Goal: Information Seeking & Learning: Learn about a topic

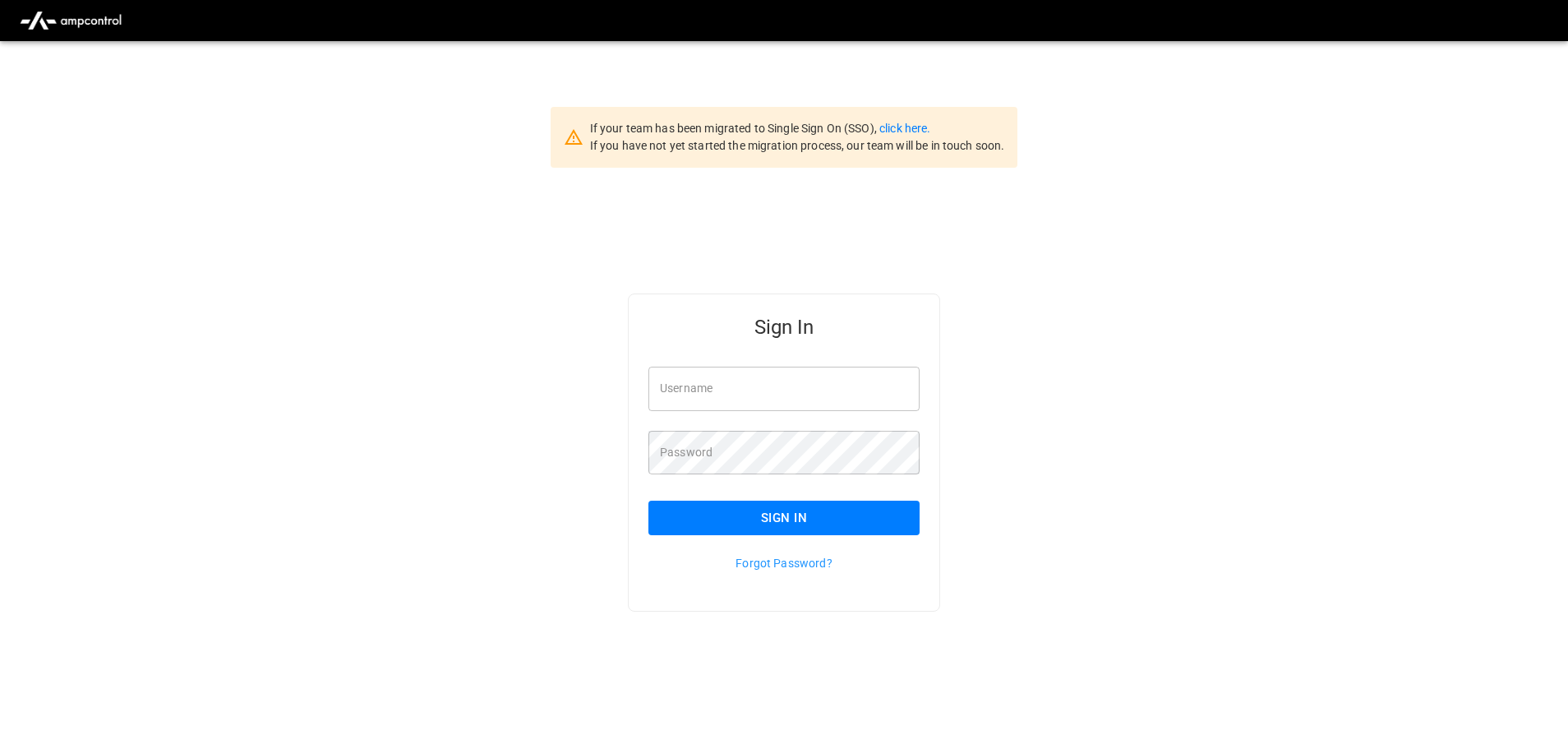
type input "**********"
click at [829, 388] on input "**********" at bounding box center [784, 388] width 271 height 44
click at [769, 518] on button "Sign In" at bounding box center [784, 517] width 271 height 34
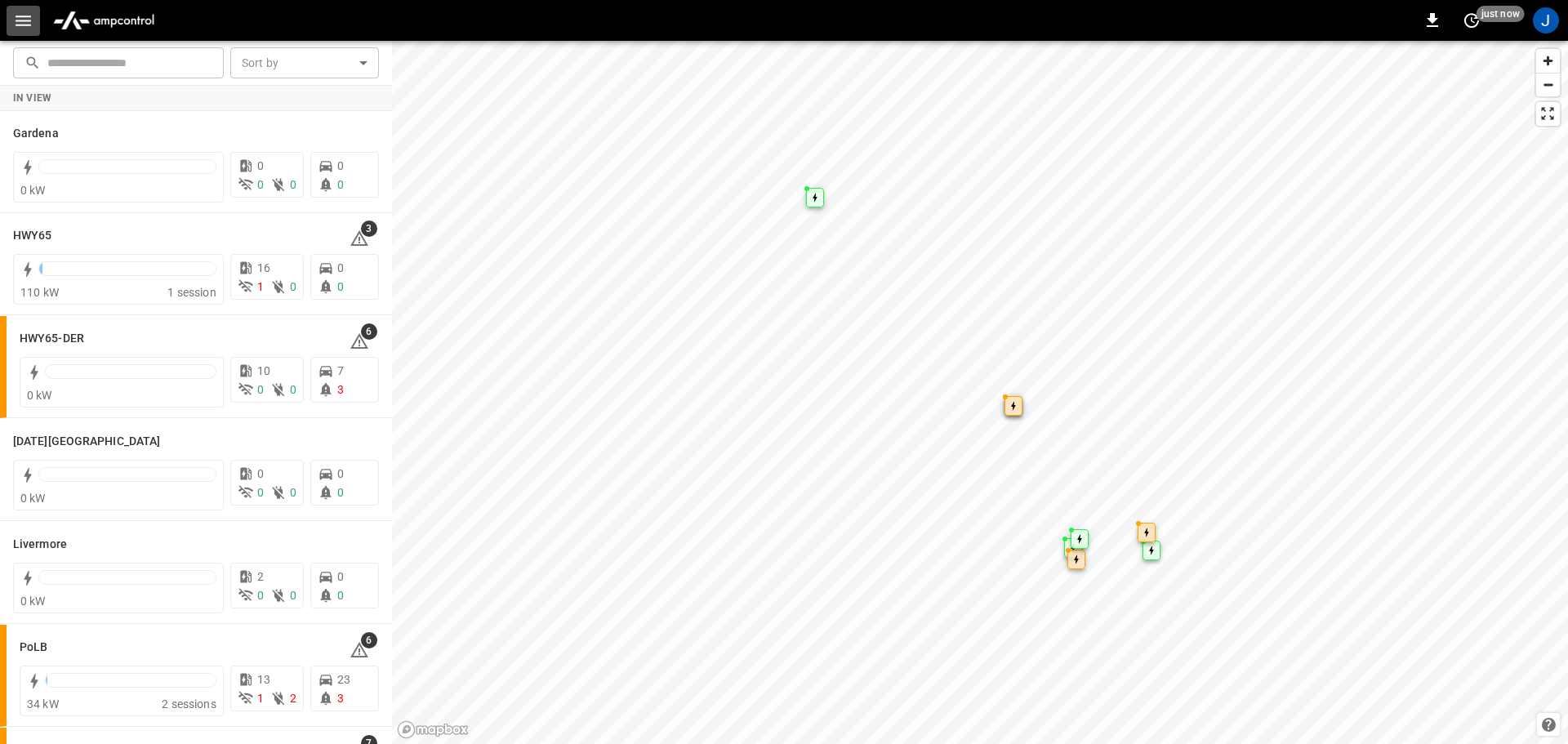
click at [24, 21] on icon "button" at bounding box center [22, 20] width 20 height 20
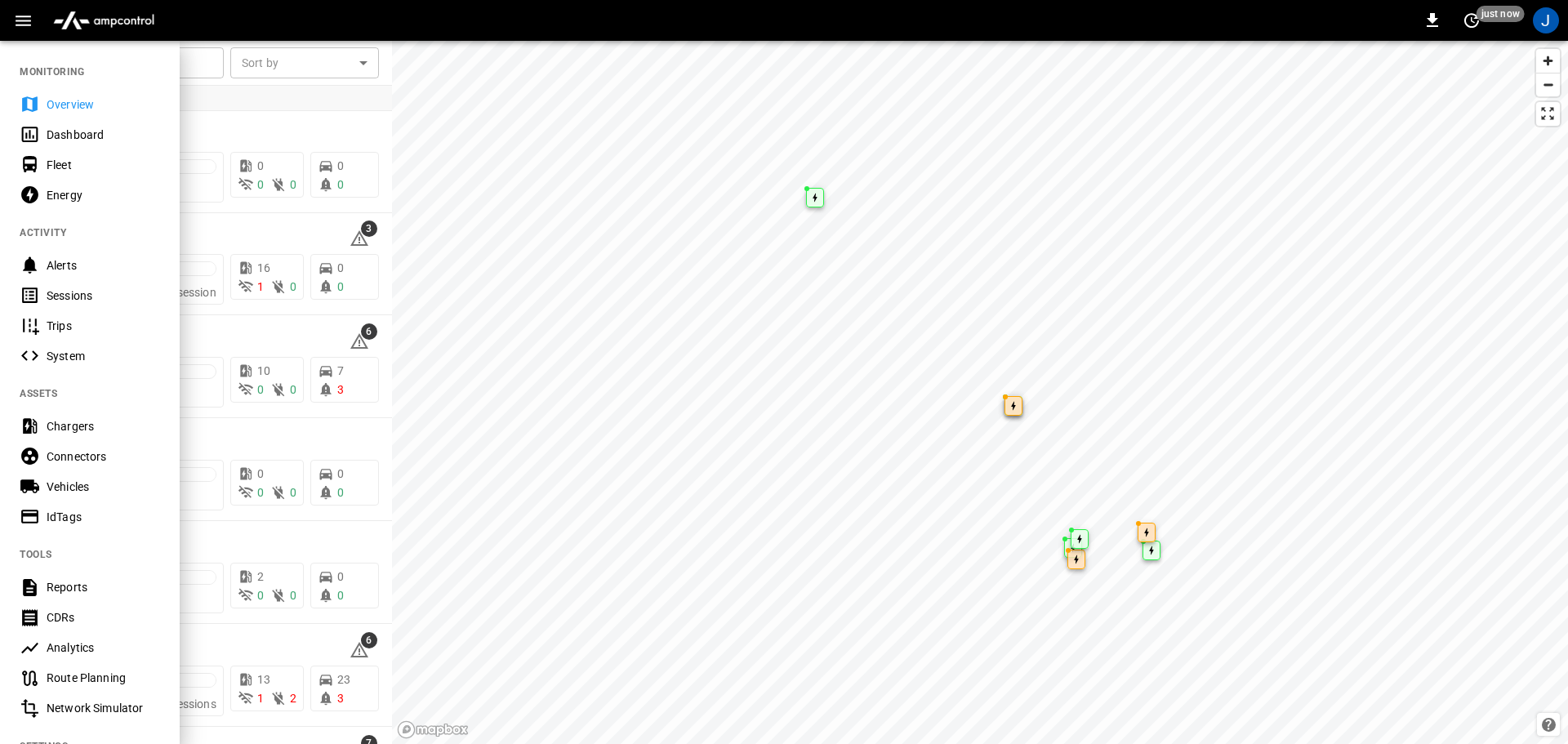
click at [52, 134] on div "Dashboard" at bounding box center [103, 134] width 113 height 16
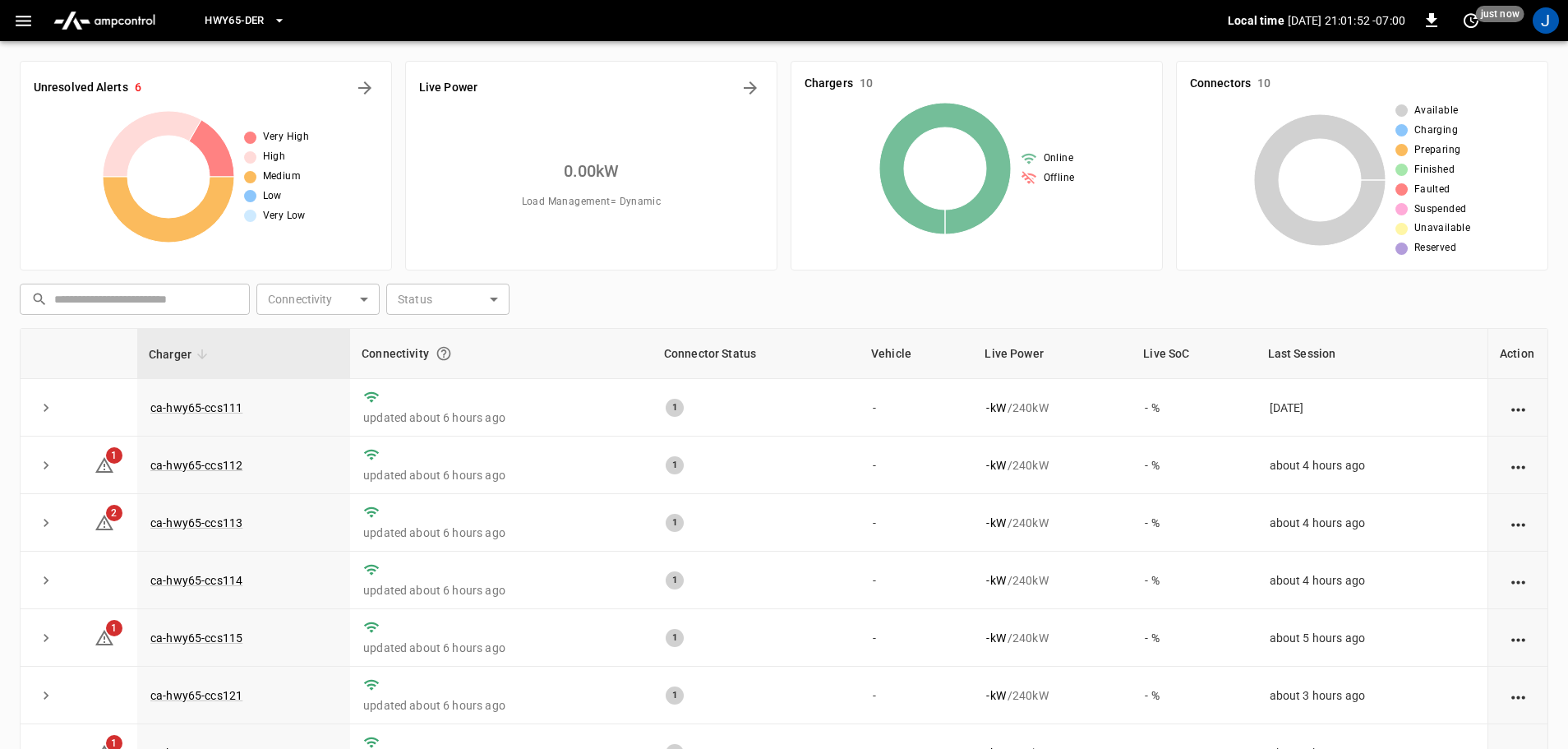
click at [240, 20] on span "HWY65-DER" at bounding box center [234, 20] width 59 height 19
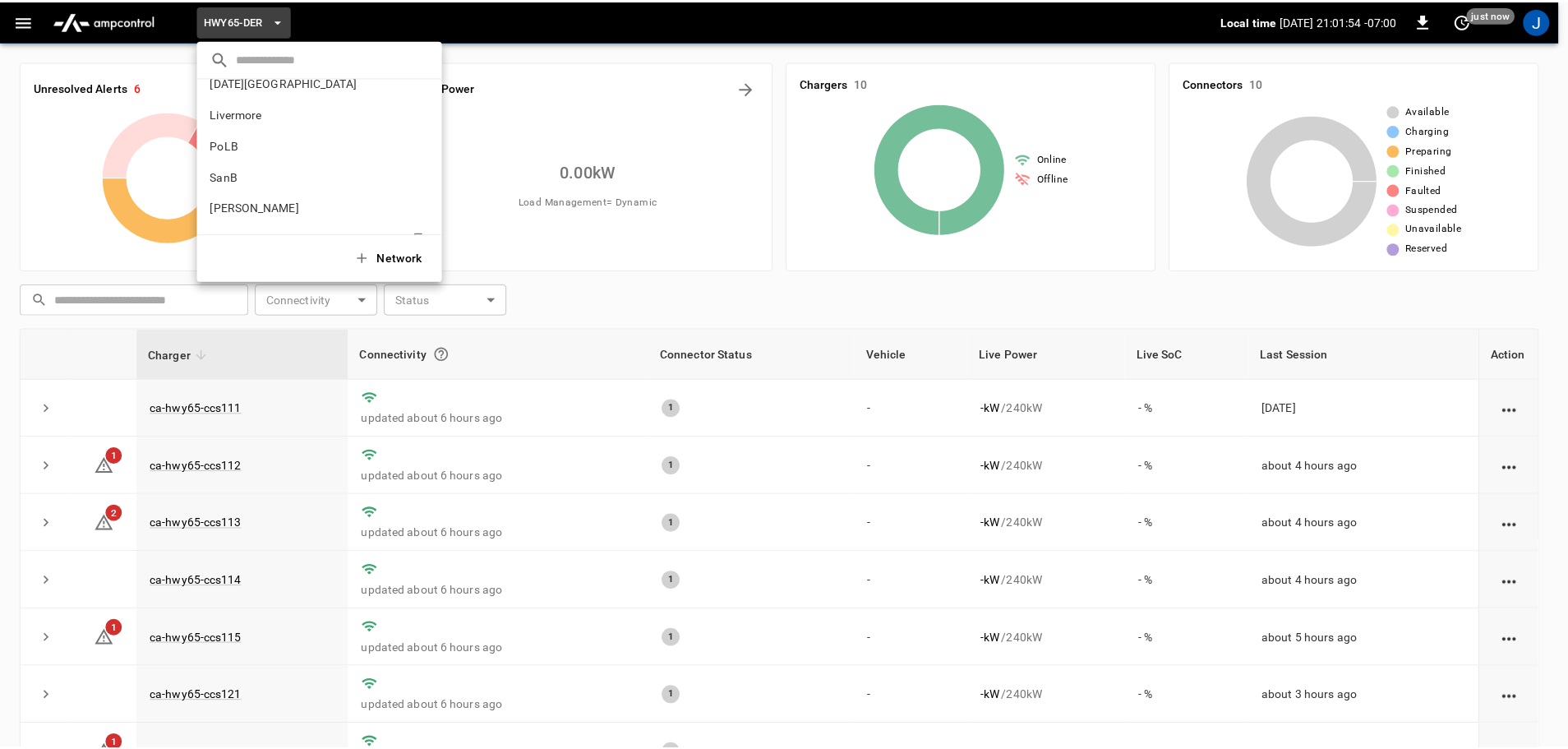
scroll to position [138, 0]
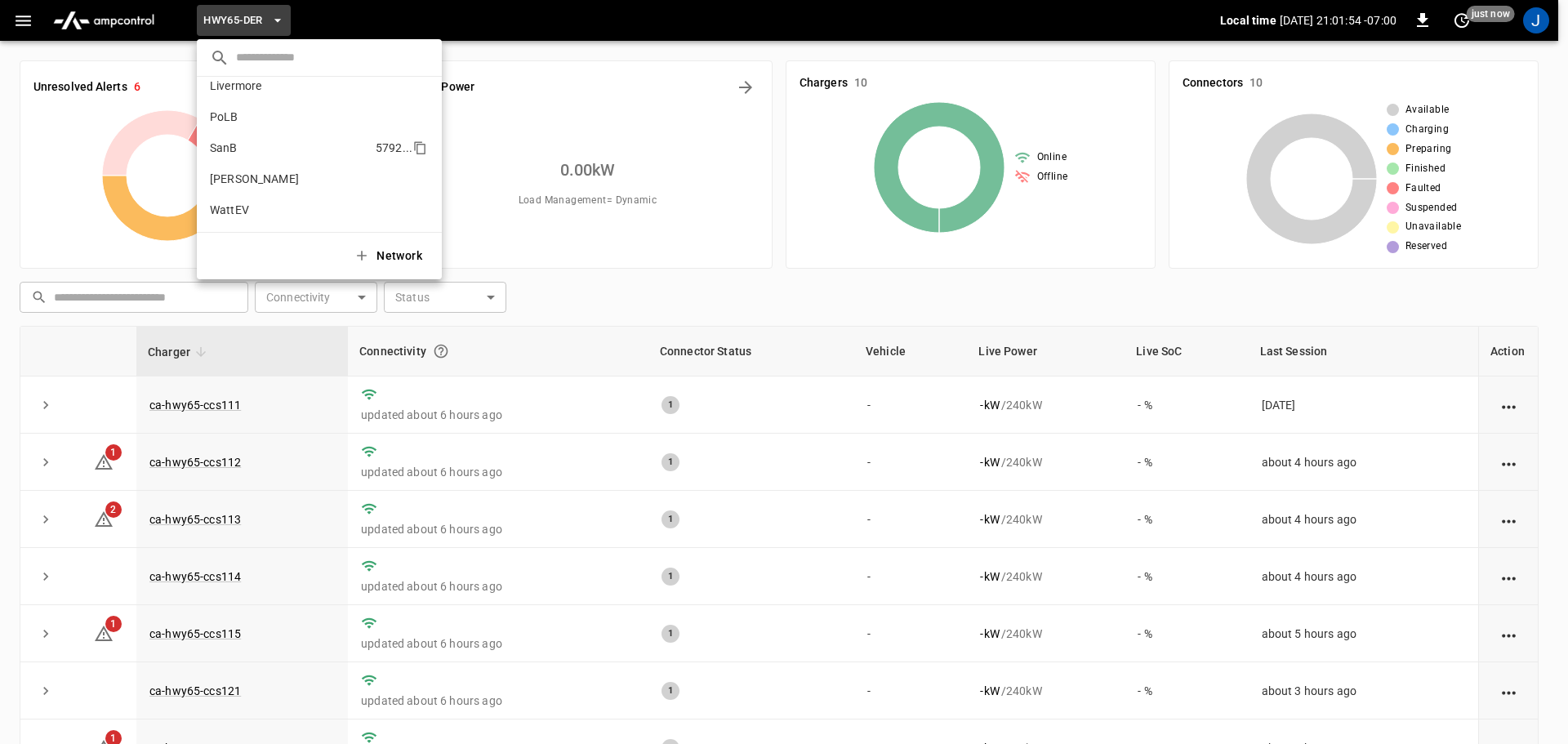
click at [214, 148] on p "SanB" at bounding box center [289, 147] width 160 height 16
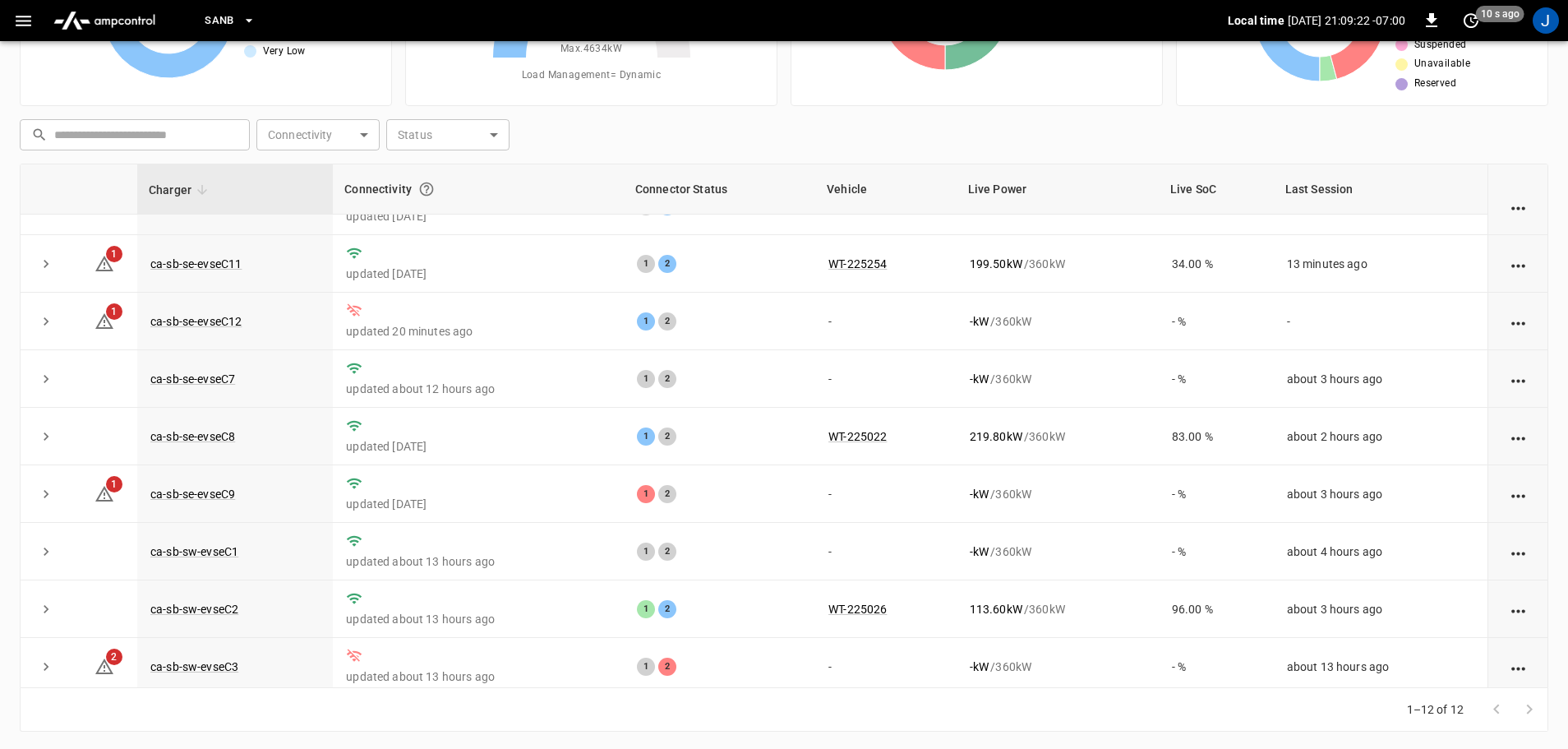
scroll to position [0, 0]
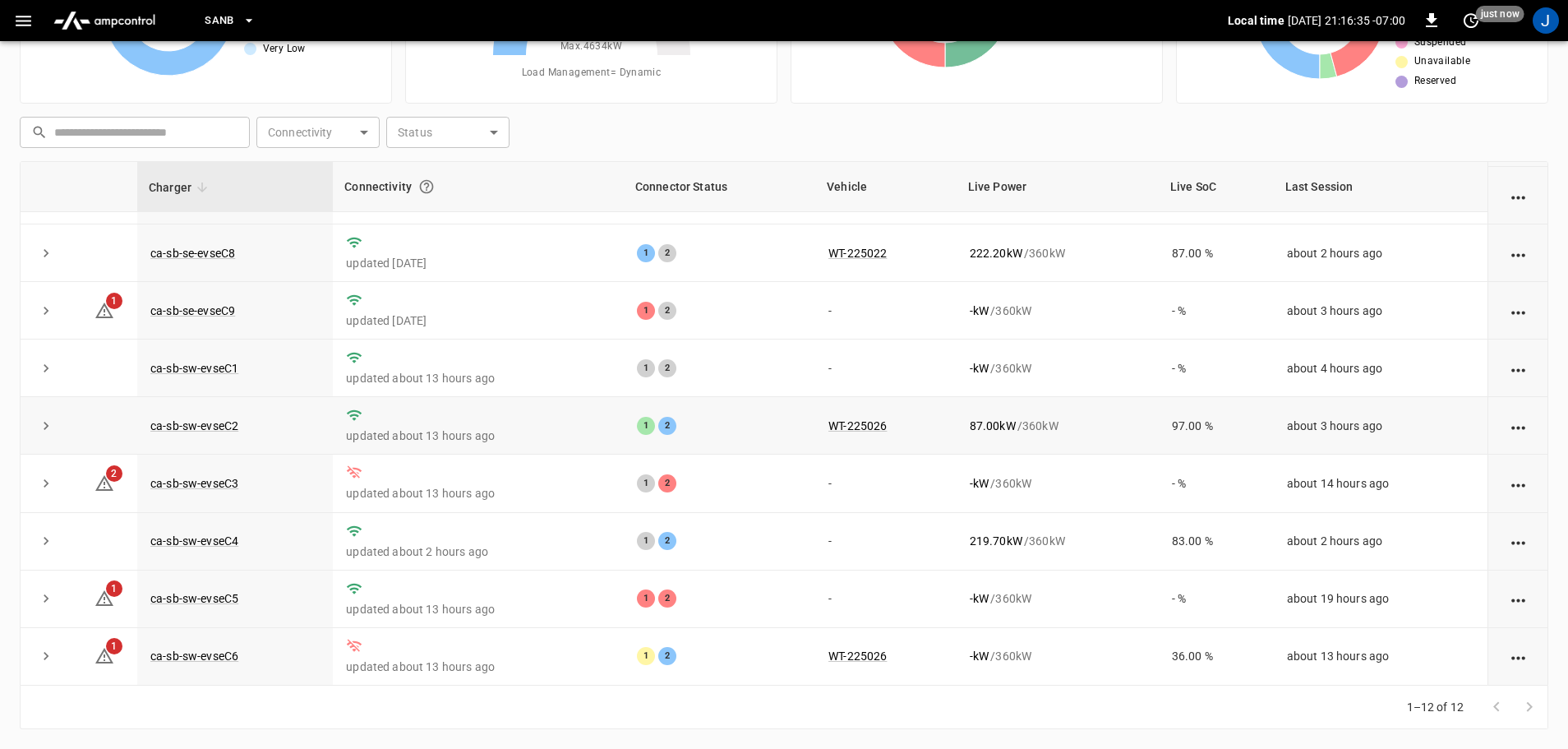
scroll to position [228, 0]
click at [194, 543] on link "ca-sb-sw-evseC4" at bounding box center [194, 541] width 94 height 19
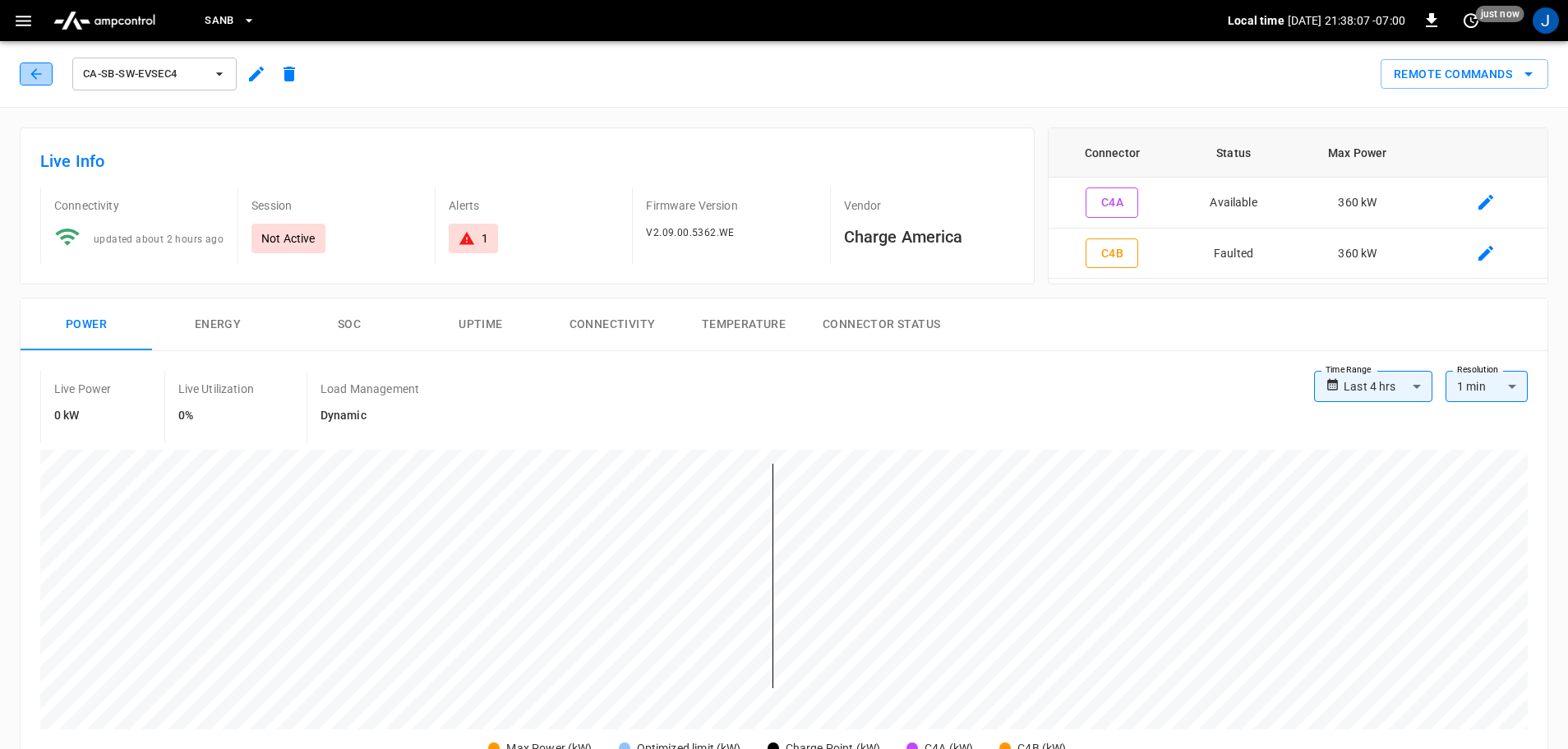
click at [36, 73] on icon "button" at bounding box center [36, 73] width 17 height 17
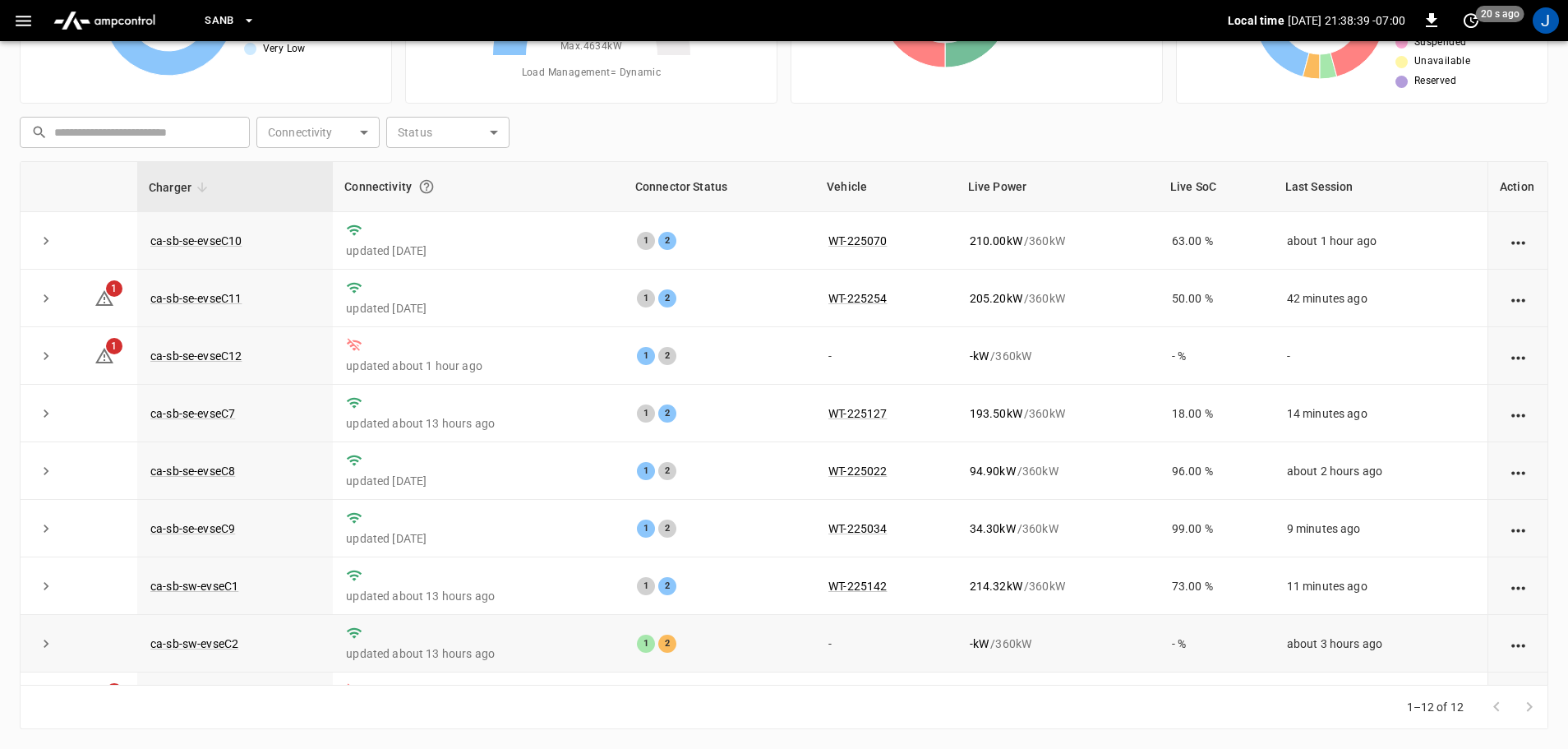
scroll to position [228, 0]
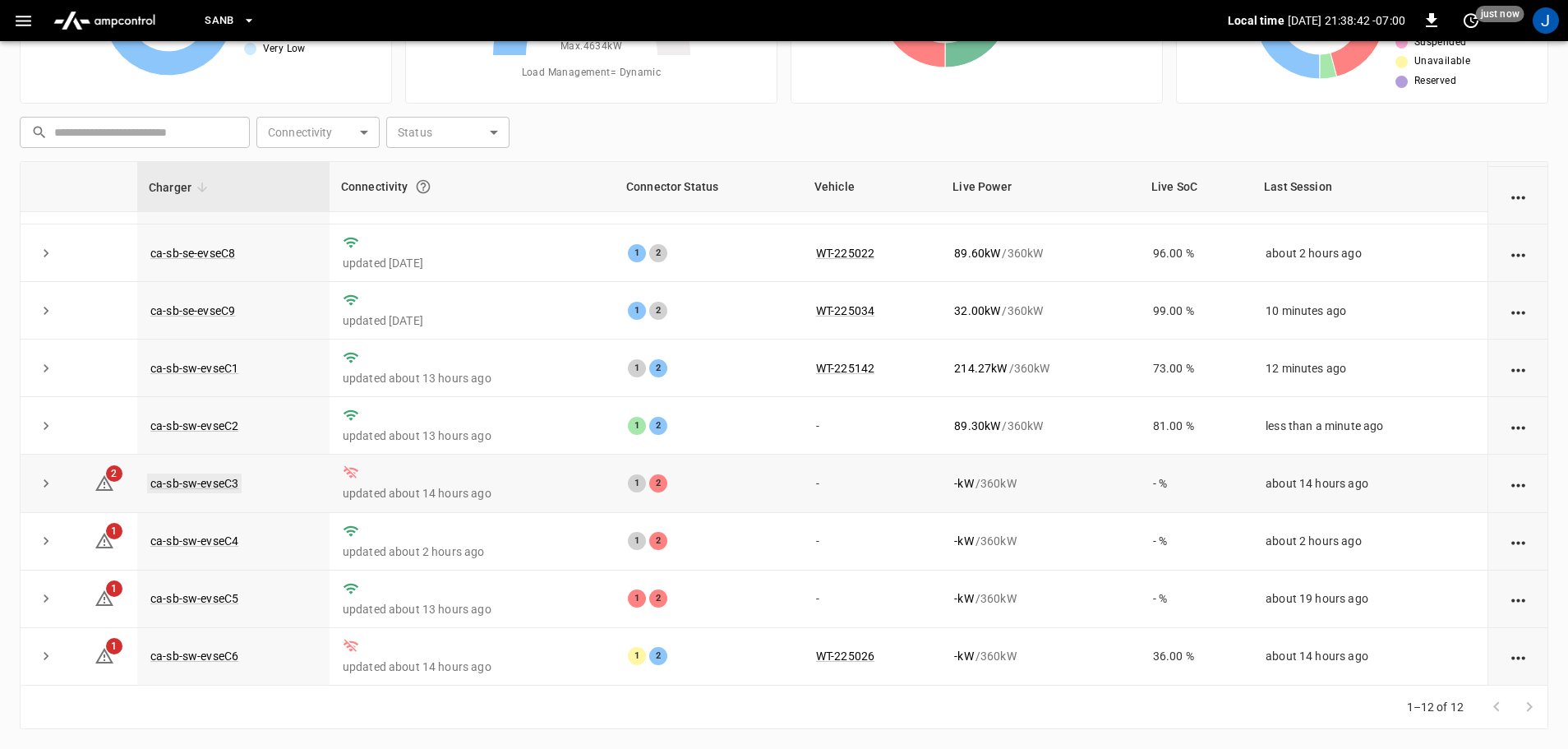
click at [190, 481] on link "ca-sb-sw-evseC3" at bounding box center [194, 483] width 94 height 19
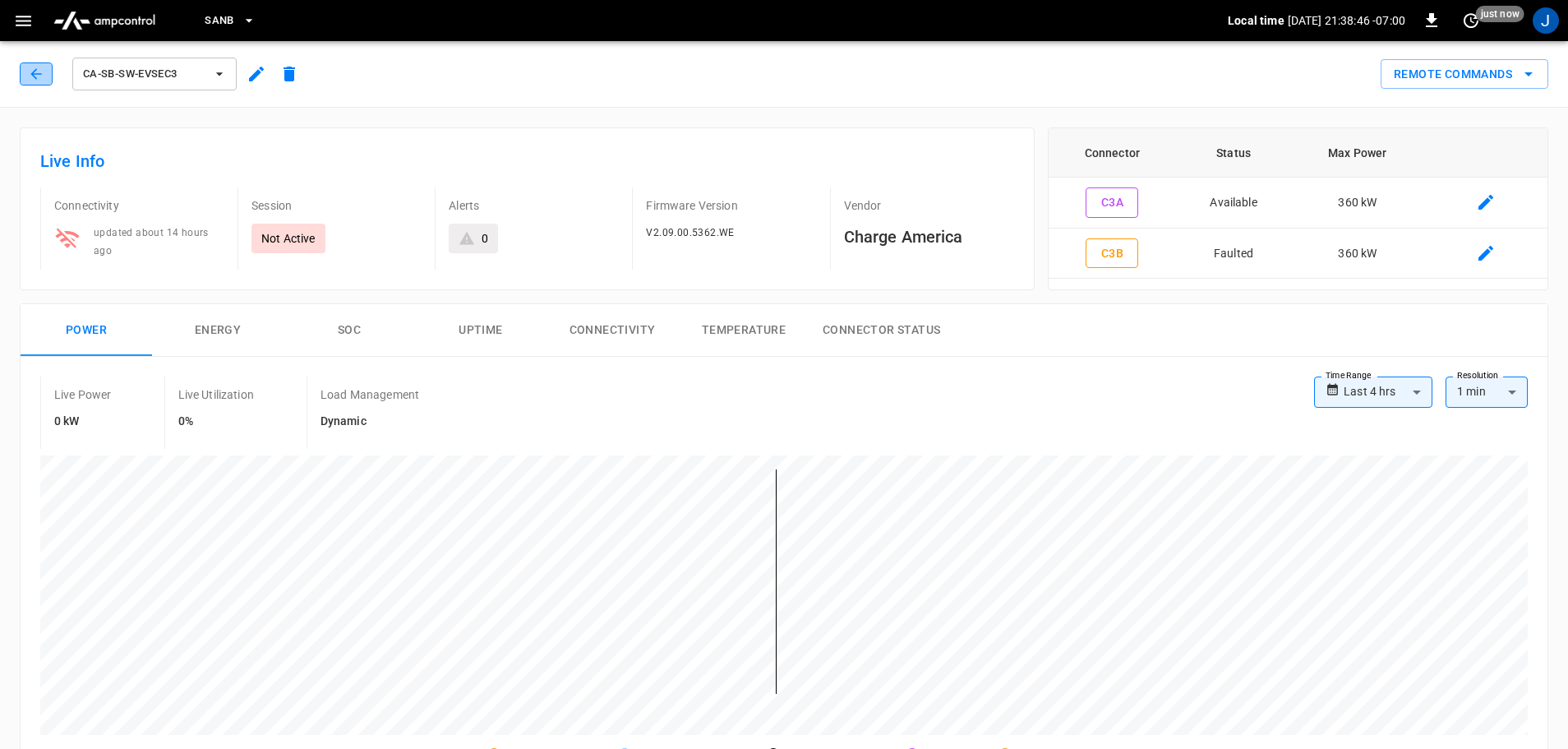
click at [45, 76] on button "button" at bounding box center [36, 74] width 33 height 23
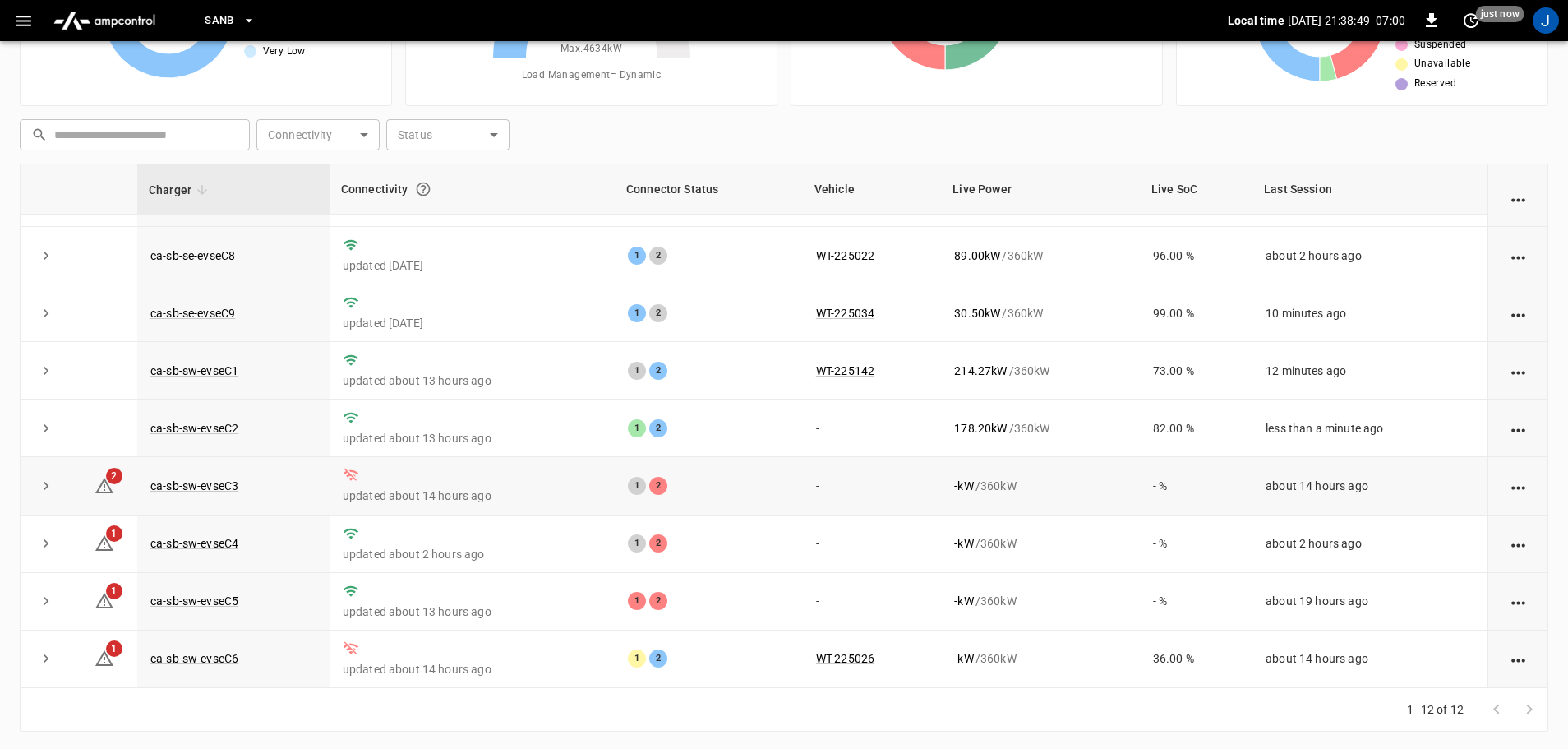
scroll to position [167, 0]
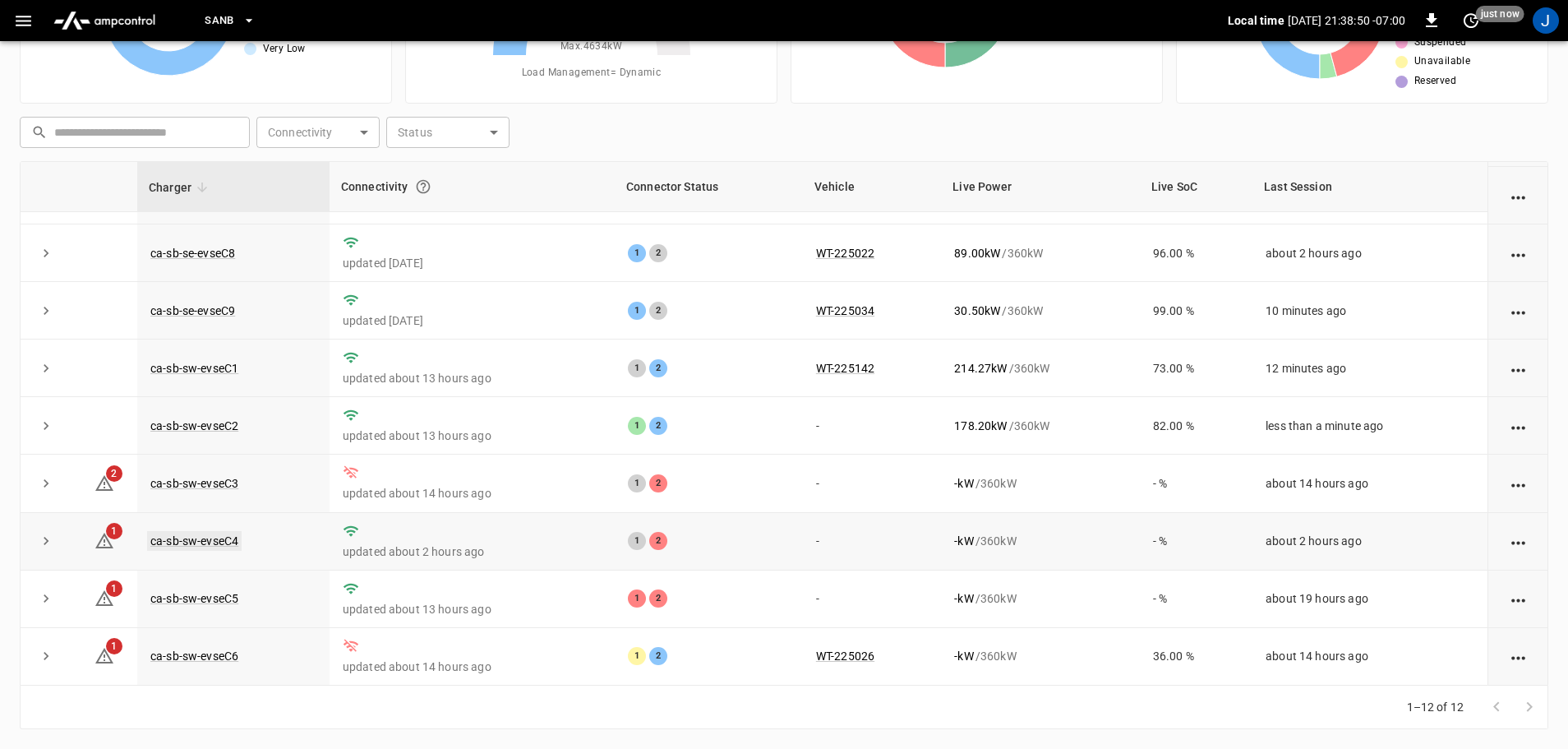
click at [190, 535] on link "ca-sb-sw-evseC4" at bounding box center [194, 541] width 94 height 19
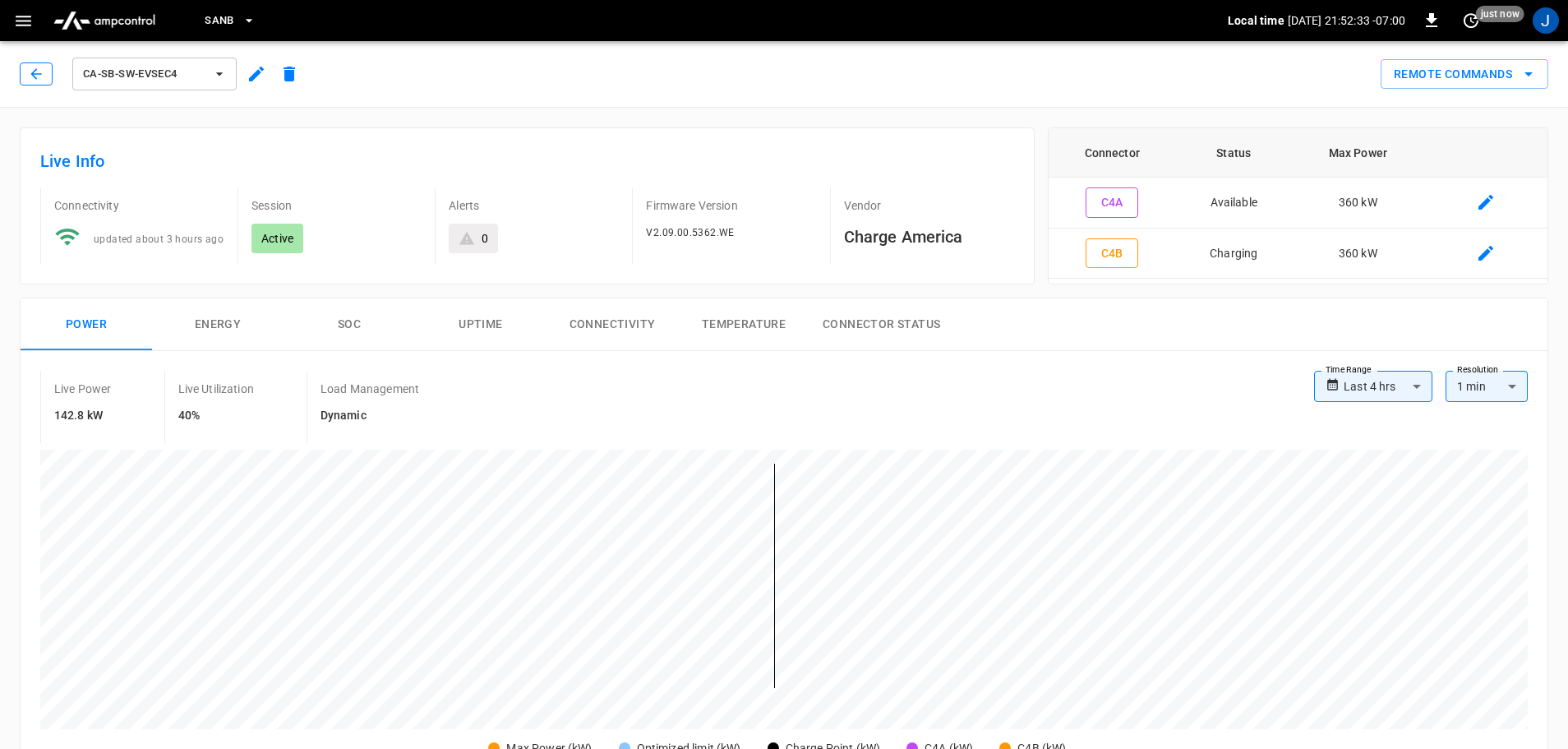
click at [27, 65] on button "button" at bounding box center [36, 74] width 33 height 23
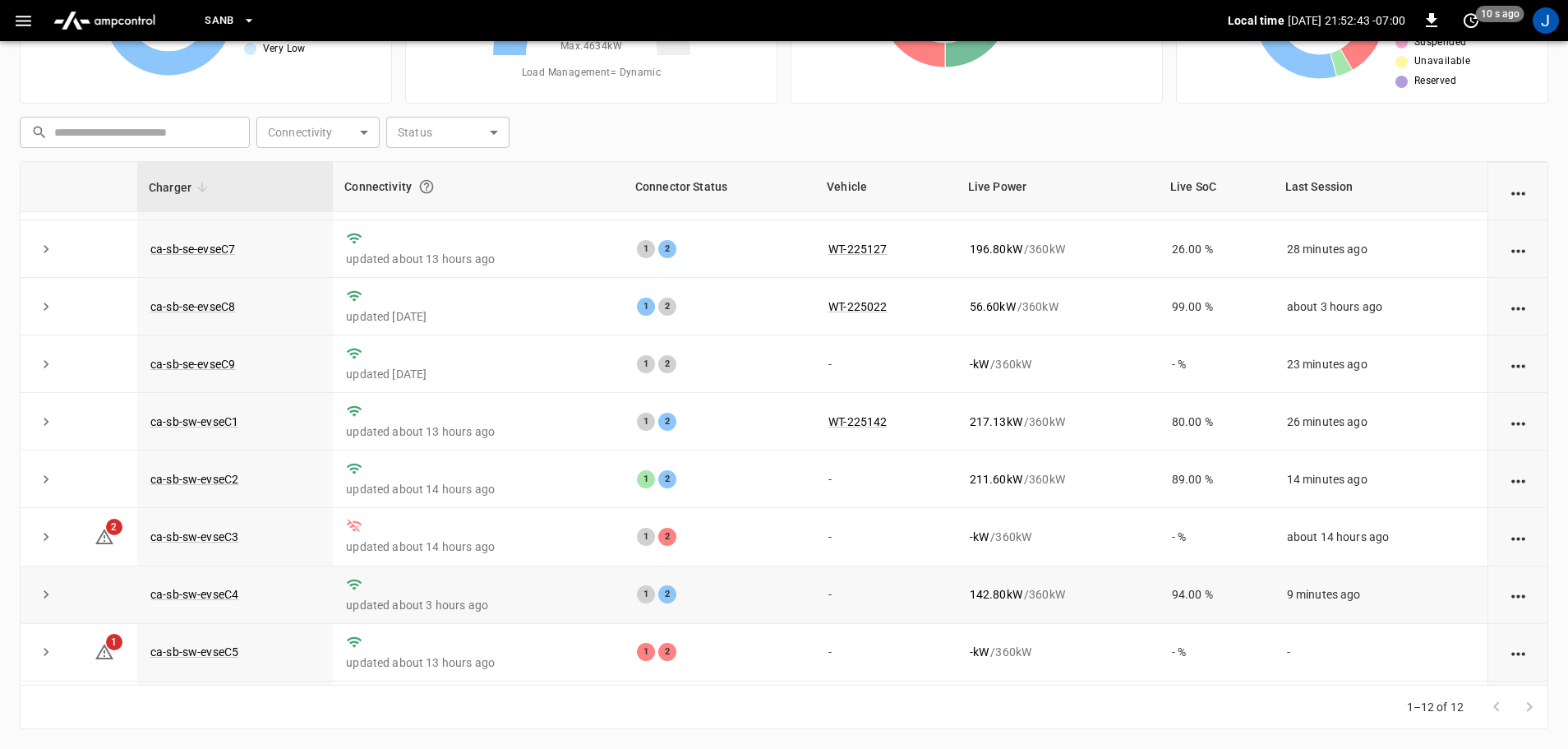
scroll to position [228, 0]
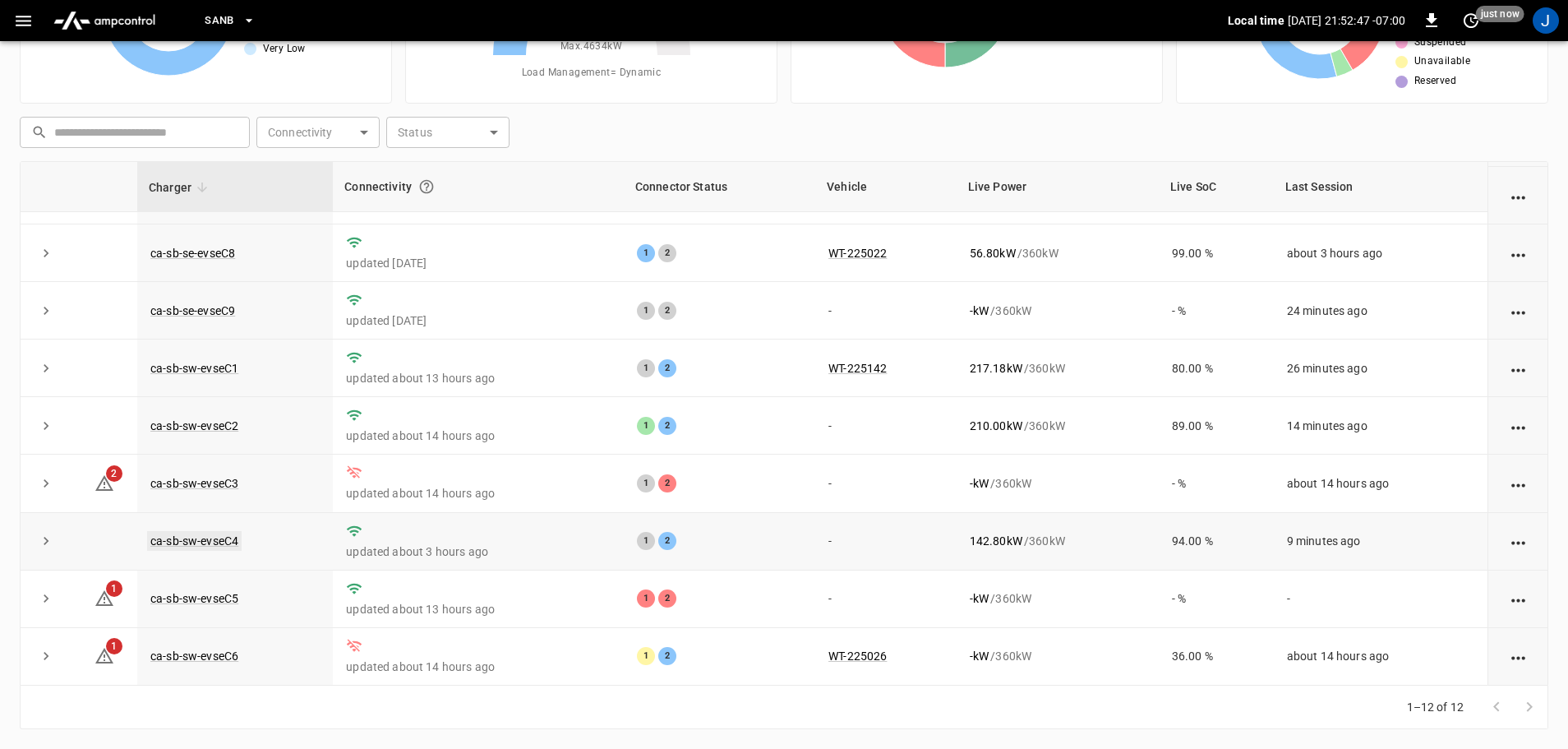
click at [215, 541] on link "ca-sb-sw-evseC4" at bounding box center [194, 541] width 94 height 19
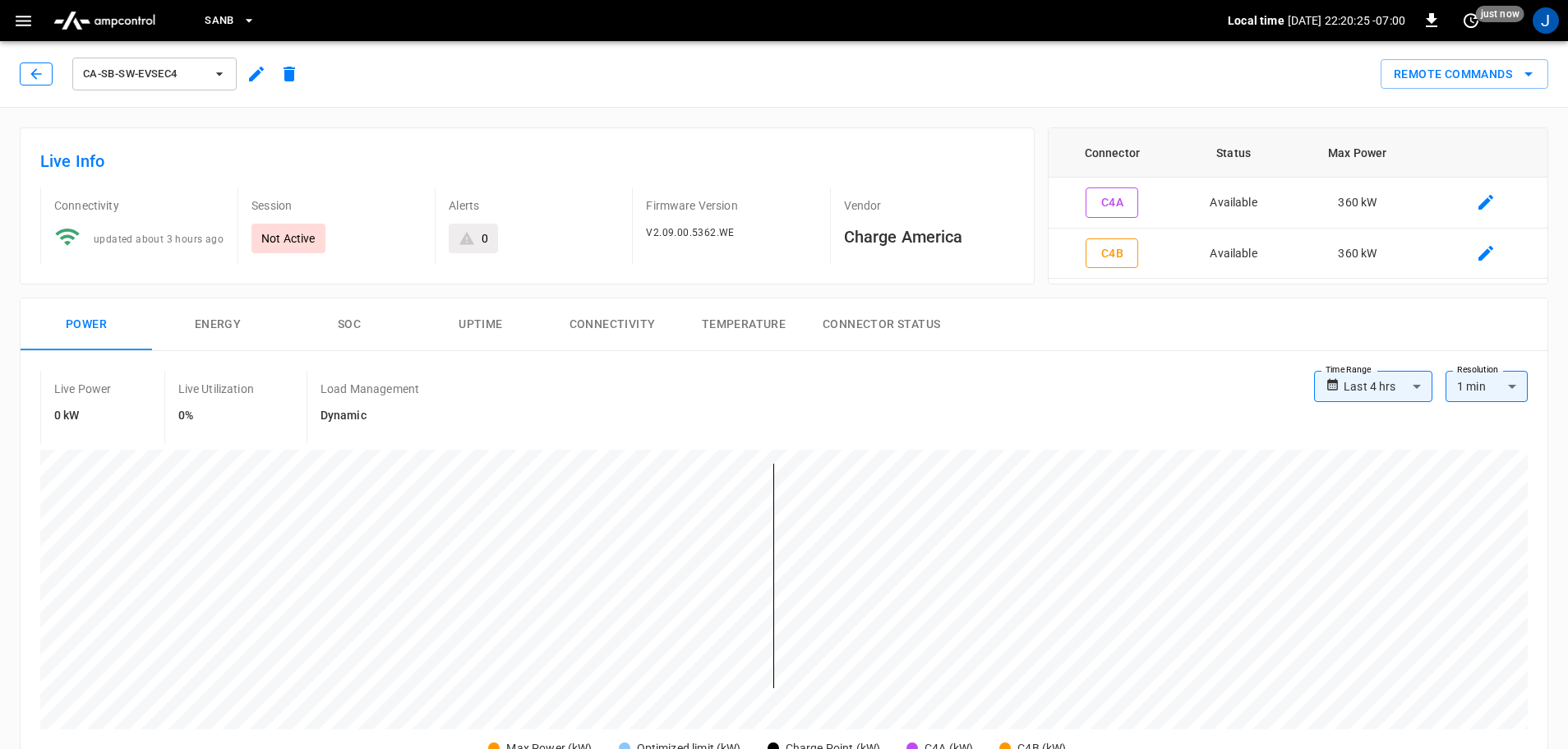
click at [36, 77] on icon "button" at bounding box center [36, 73] width 17 height 17
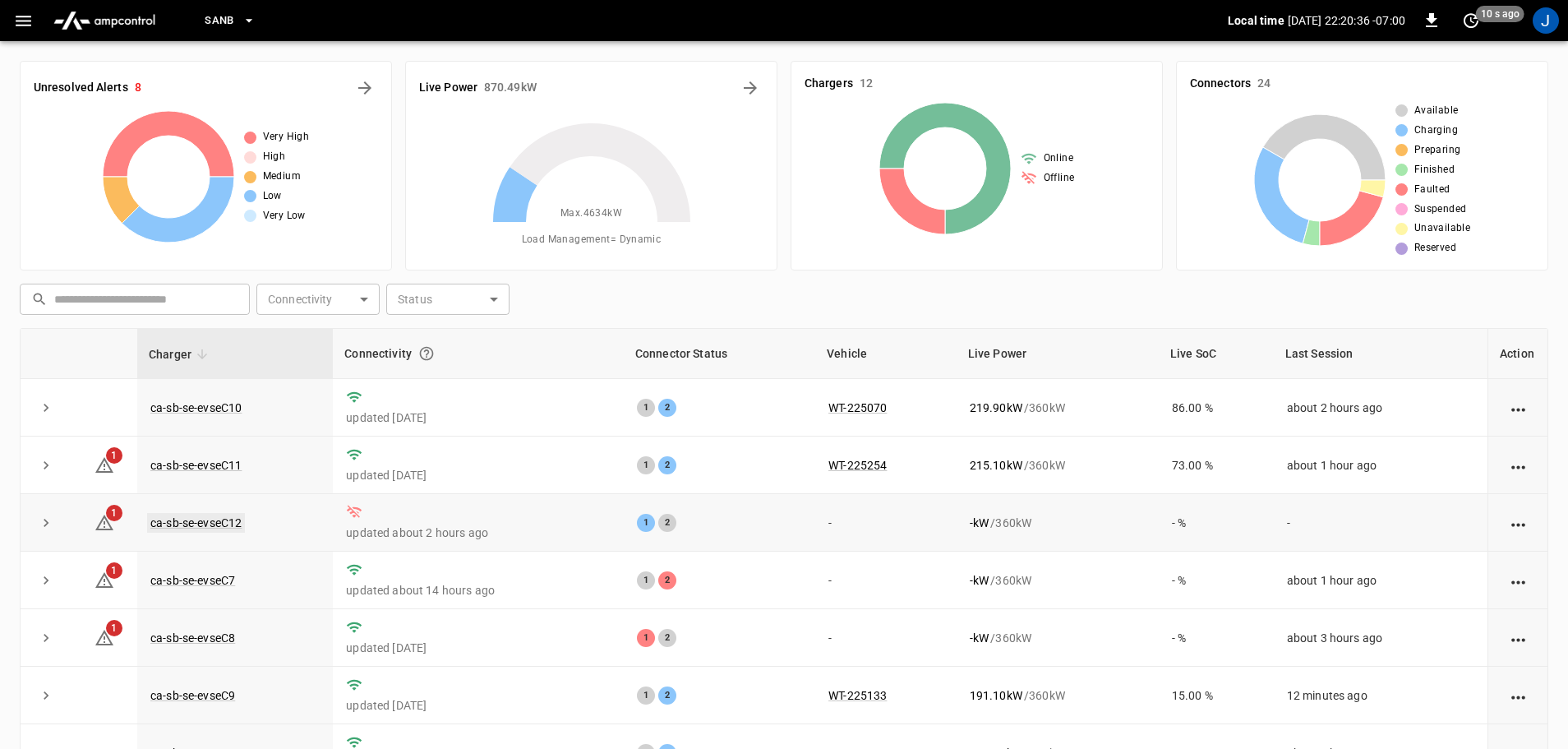
click at [192, 525] on link "ca-sb-se-evseC12" at bounding box center [196, 522] width 97 height 19
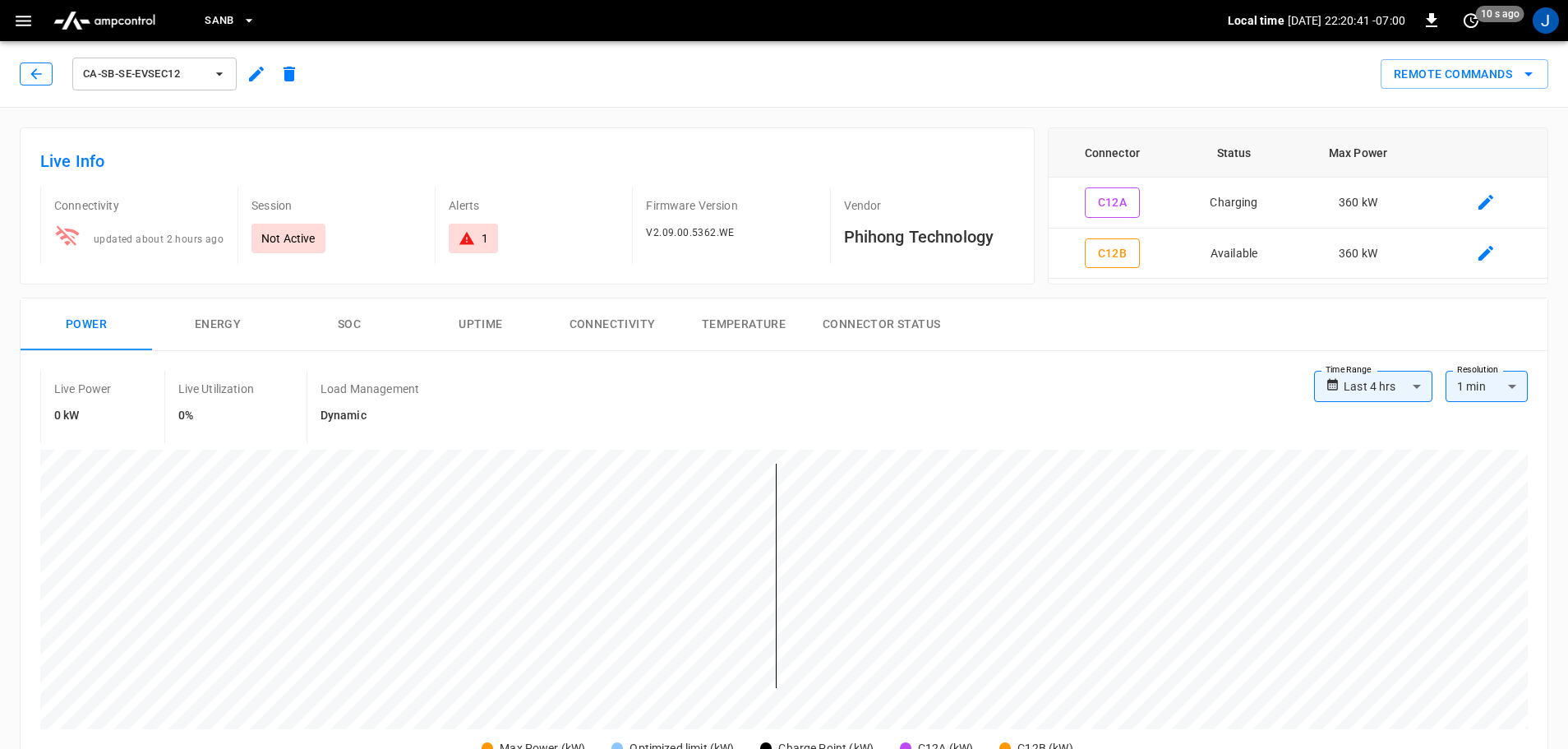
click at [26, 73] on button "button" at bounding box center [36, 74] width 33 height 23
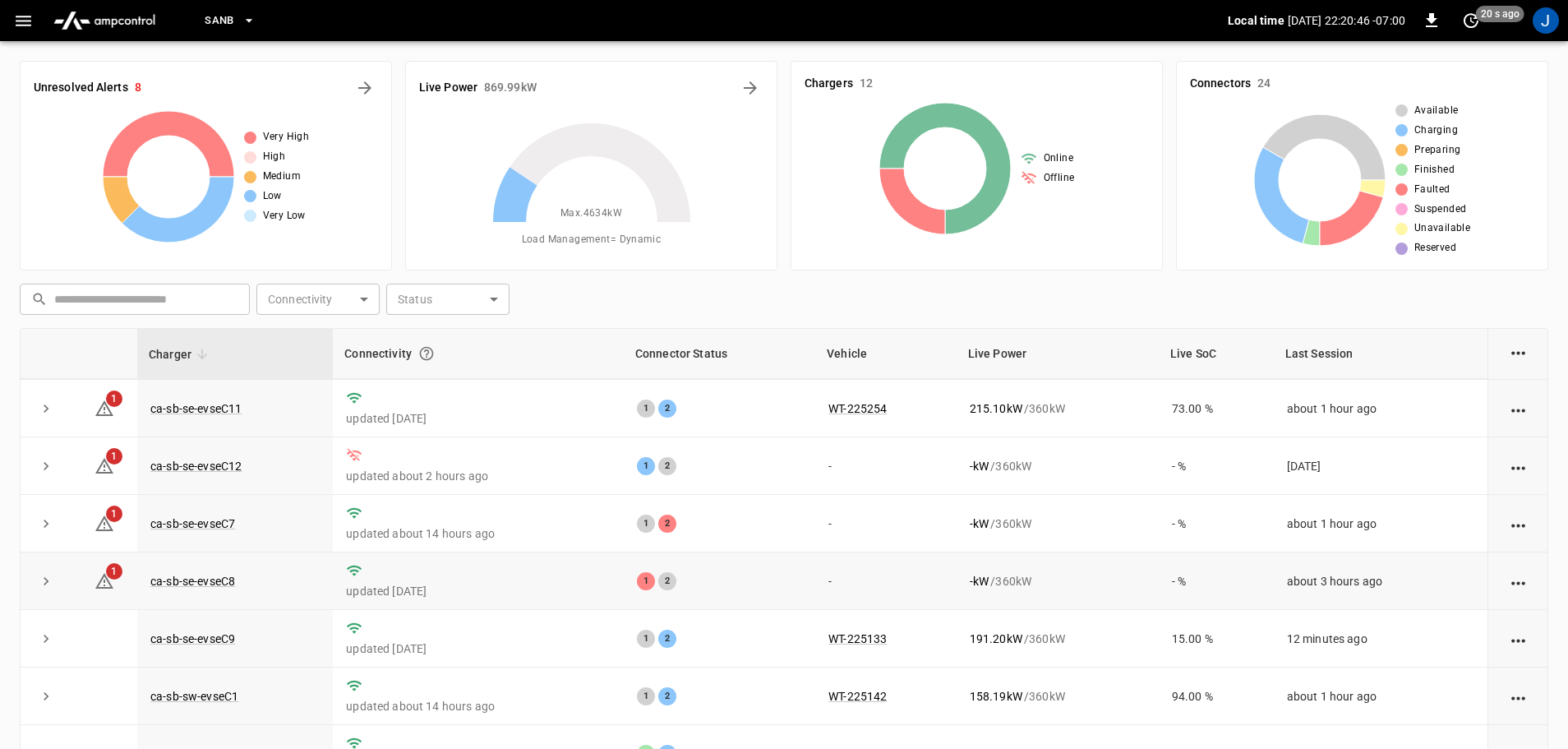
scroll to position [82, 0]
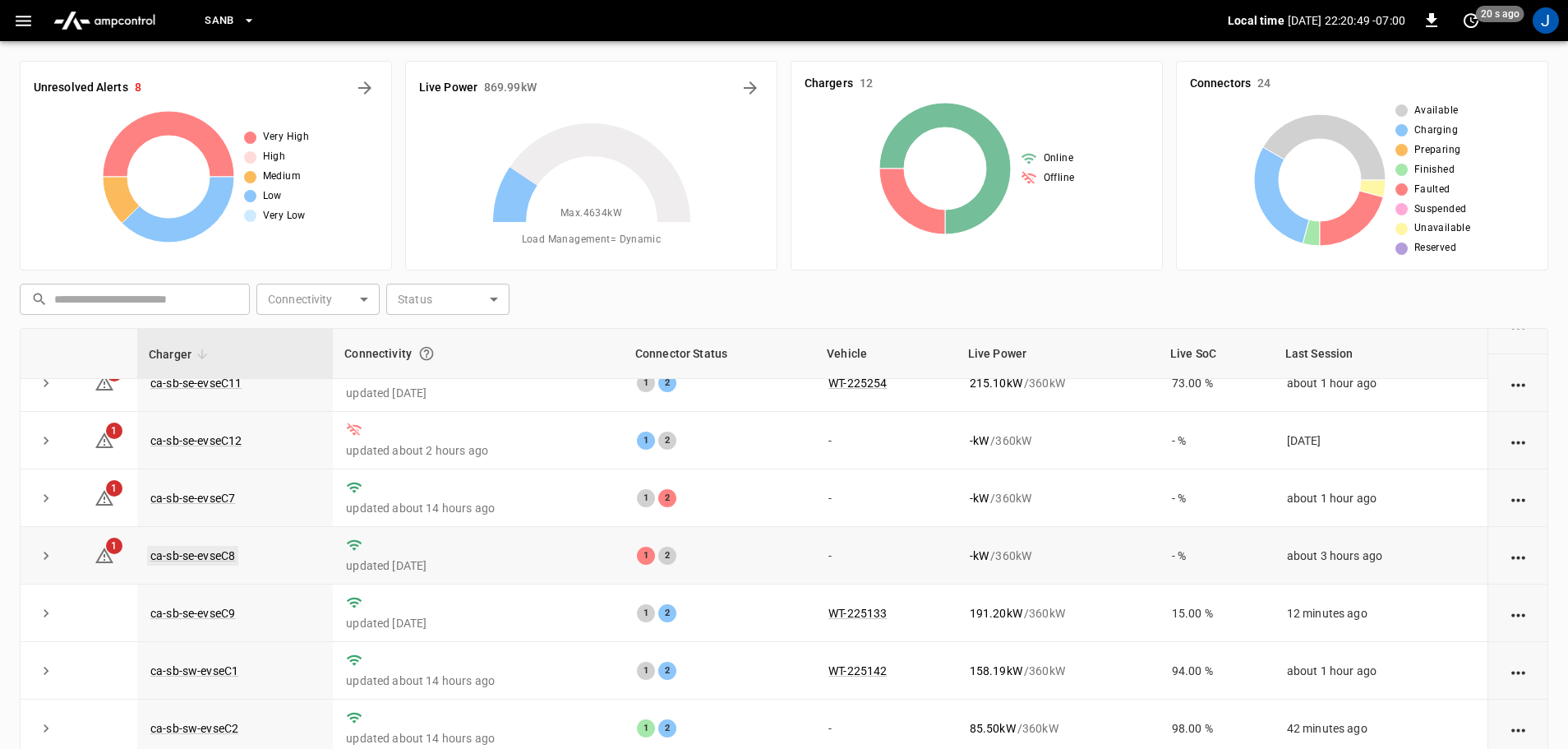
click at [203, 560] on link "ca-sb-se-evseC8" at bounding box center [193, 555] width 92 height 19
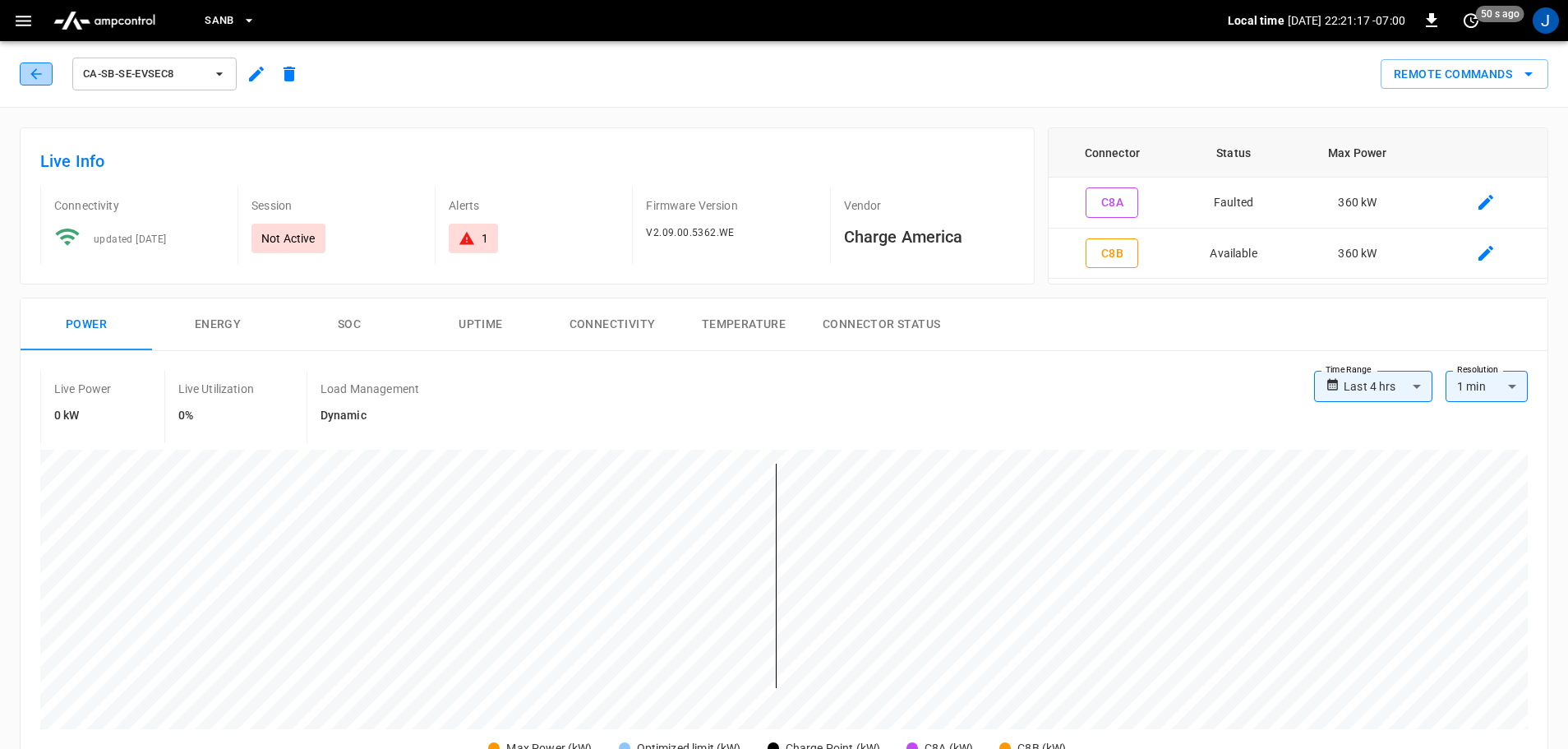
click at [30, 76] on icon "button" at bounding box center [36, 73] width 17 height 17
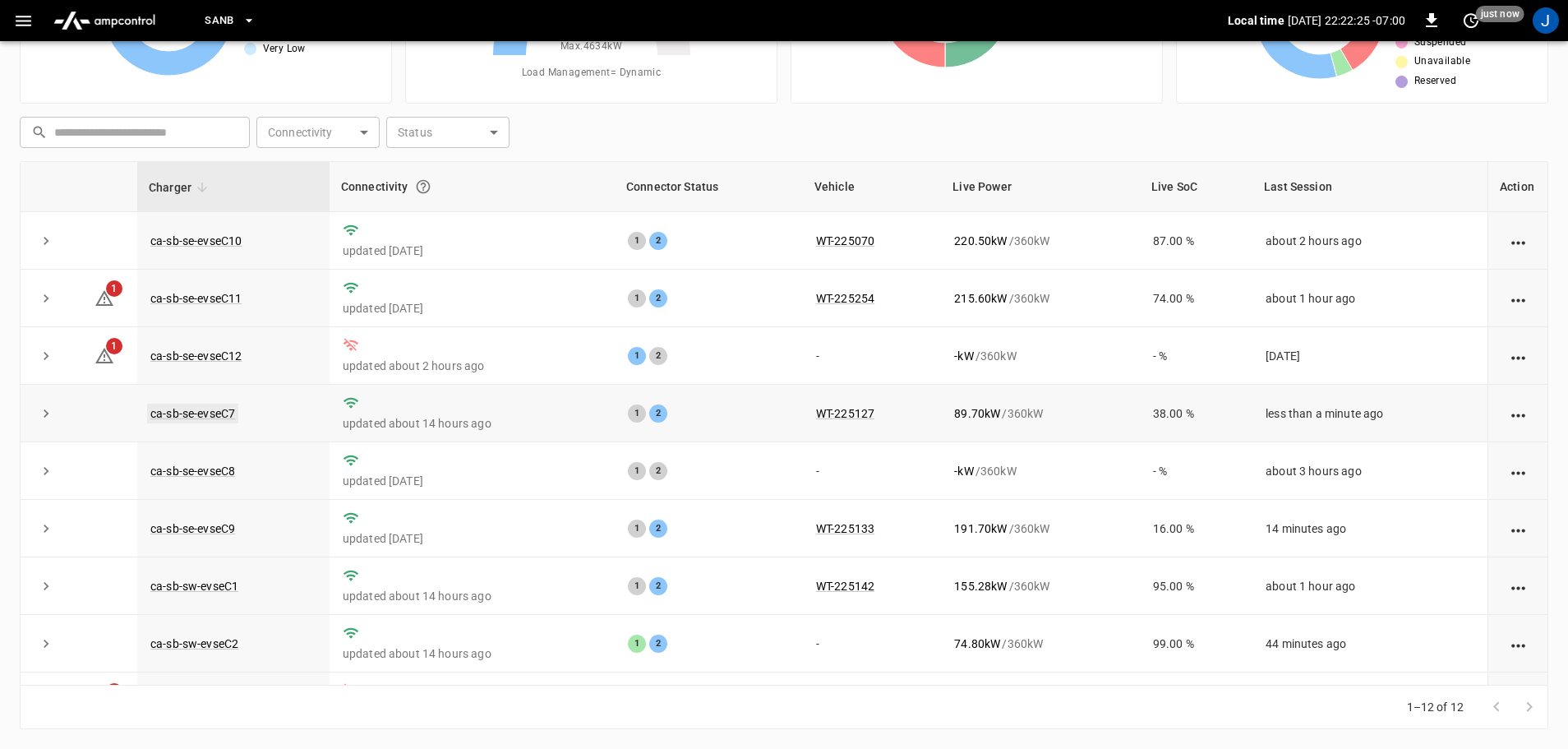
click at [221, 413] on link "ca-sb-se-evseC7" at bounding box center [193, 413] width 92 height 19
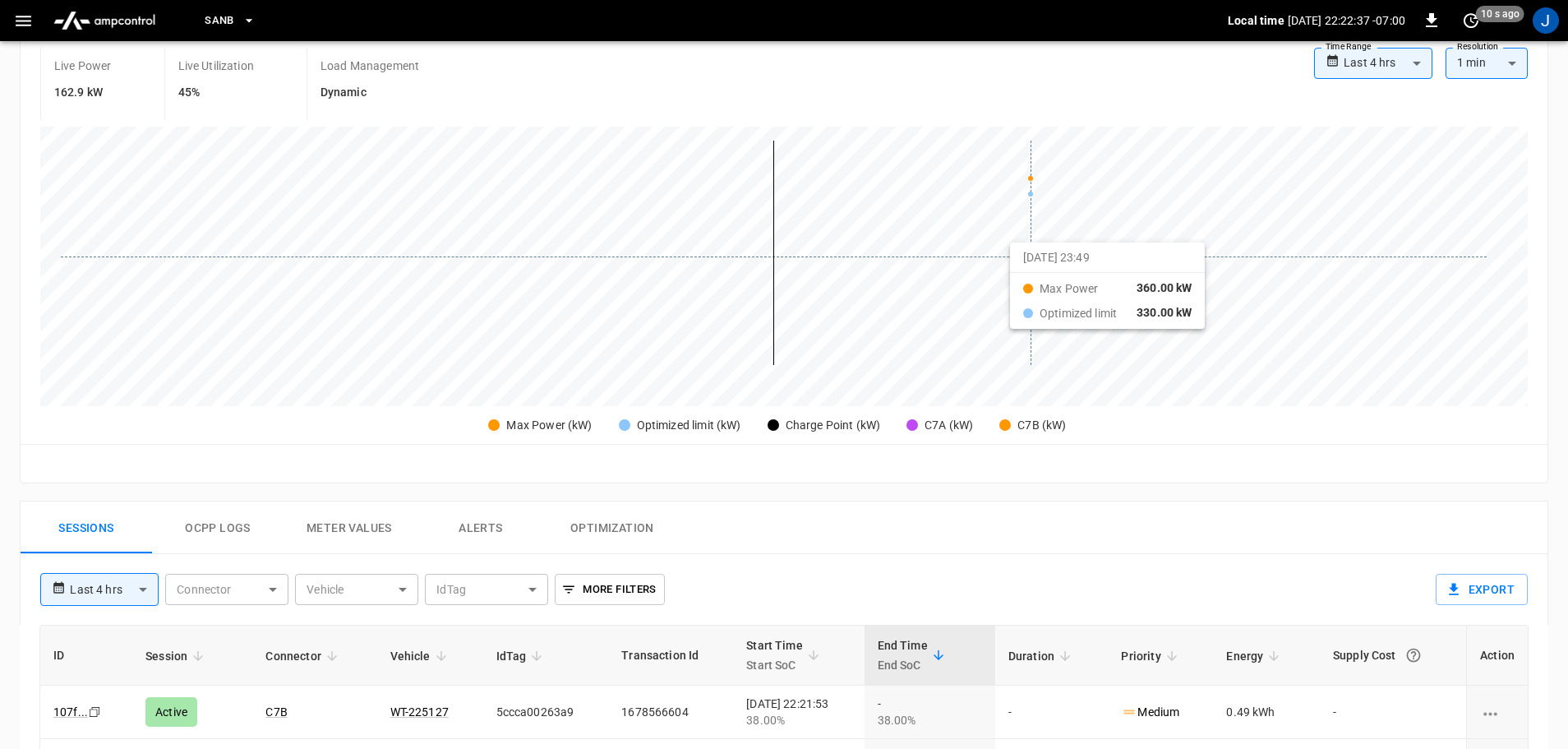
scroll to position [576, 0]
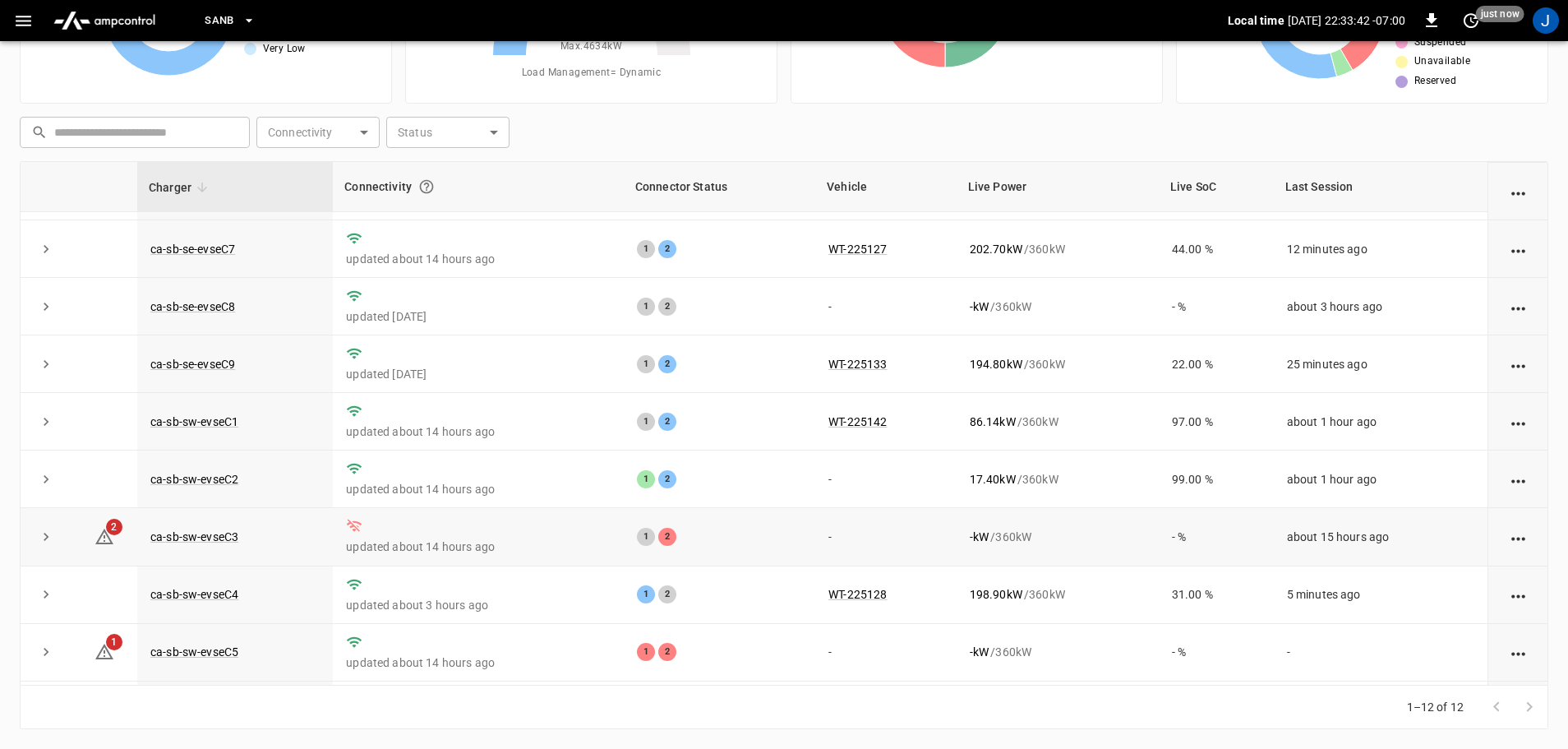
scroll to position [228, 0]
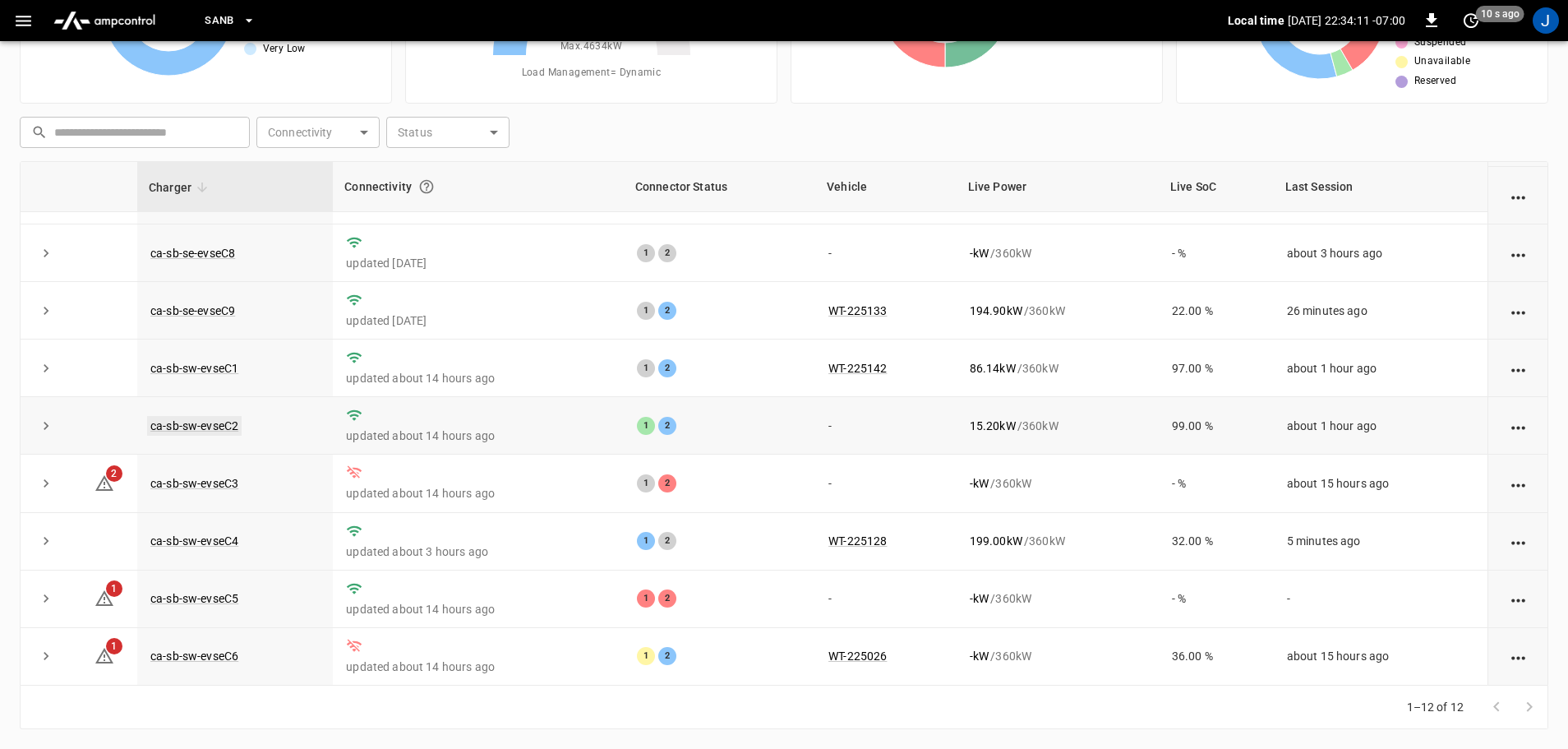
click at [223, 423] on link "ca-sb-sw-evseC2" at bounding box center [194, 426] width 94 height 19
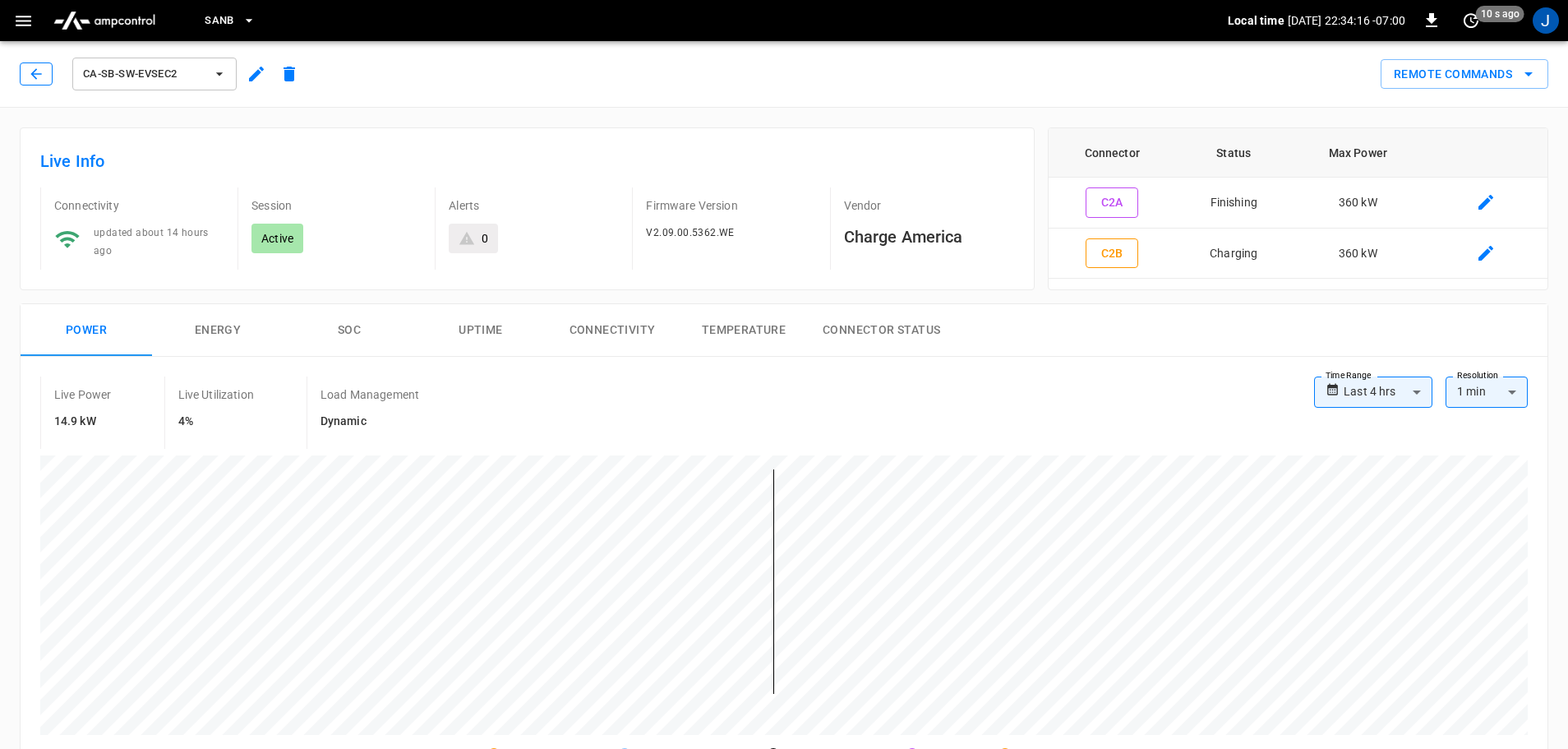
click at [30, 65] on icon "button" at bounding box center [36, 73] width 17 height 17
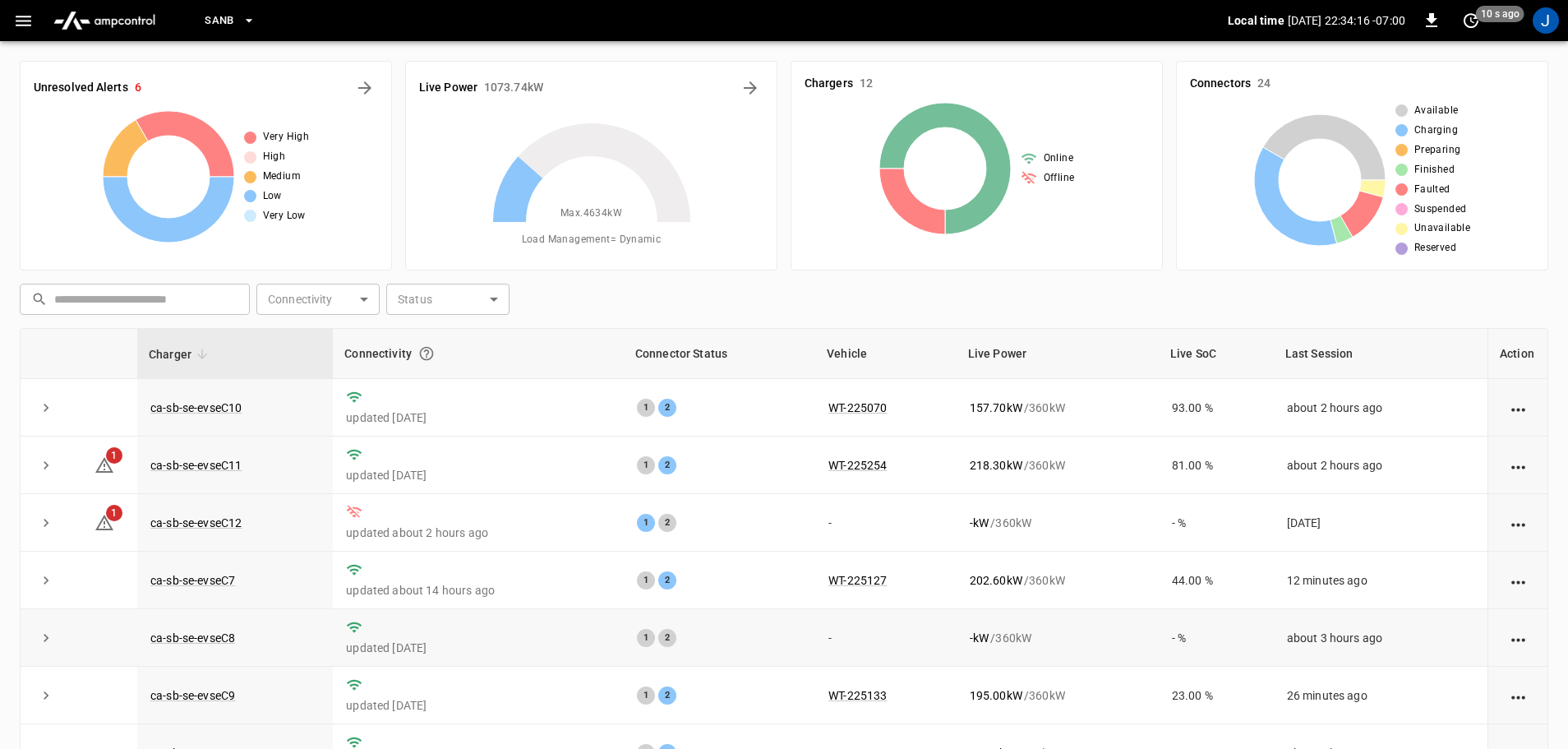
scroll to position [167, 0]
